Goal: Information Seeking & Learning: Learn about a topic

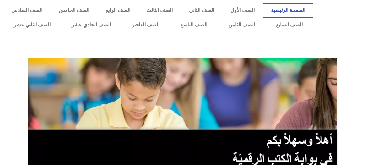
click at [16, 57] on section at bounding box center [183, 113] width 367 height 120
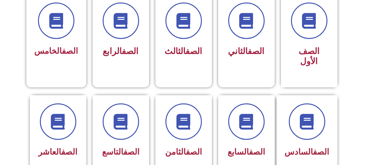
scroll to position [183, 0]
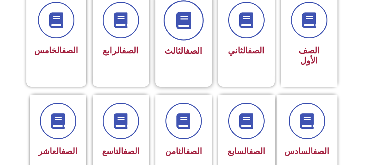
click at [177, 19] on icon at bounding box center [183, 20] width 17 height 17
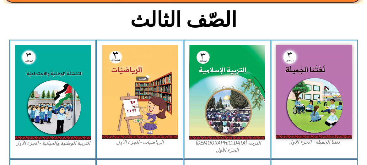
scroll to position [148, 0]
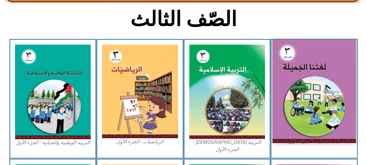
click at [309, 74] on img at bounding box center [315, 91] width 84 height 103
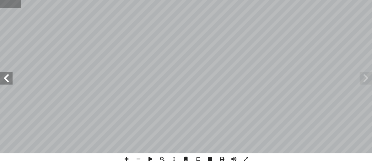
click at [10, 3] on input "text" at bounding box center [10, 4] width 21 height 8
type input "**"
click at [7, 79] on span at bounding box center [6, 78] width 13 height 13
click at [127, 157] on span at bounding box center [127, 159] width 12 height 12
click at [149, 159] on span at bounding box center [151, 159] width 12 height 12
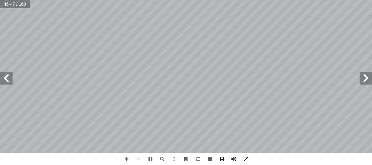
click at [4, 80] on span at bounding box center [6, 78] width 13 height 13
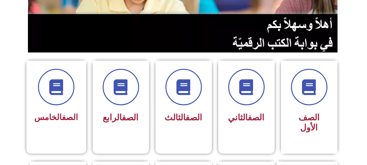
scroll to position [137, 0]
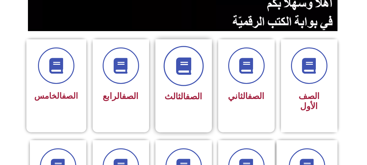
click at [178, 54] on span at bounding box center [184, 66] width 40 height 40
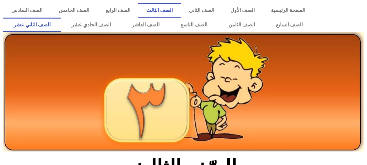
click at [10, 23] on link "الصف الثاني عشر" at bounding box center [32, 25] width 58 height 14
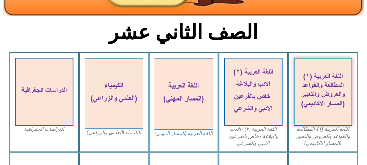
scroll to position [160, 0]
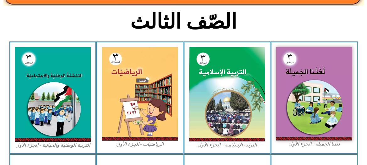
scroll to position [148, 0]
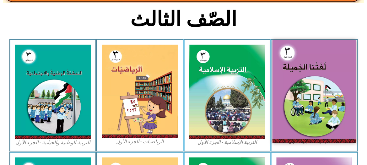
click at [309, 94] on img at bounding box center [315, 91] width 84 height 103
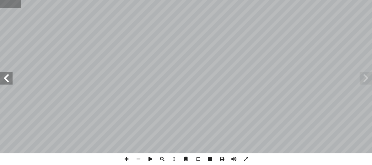
click at [10, 3] on input "text" at bounding box center [10, 4] width 21 height 8
type input "**"
click at [8, 77] on span at bounding box center [6, 78] width 13 height 13
click at [125, 157] on span at bounding box center [127, 159] width 12 height 12
